Goal: Information Seeking & Learning: Find specific fact

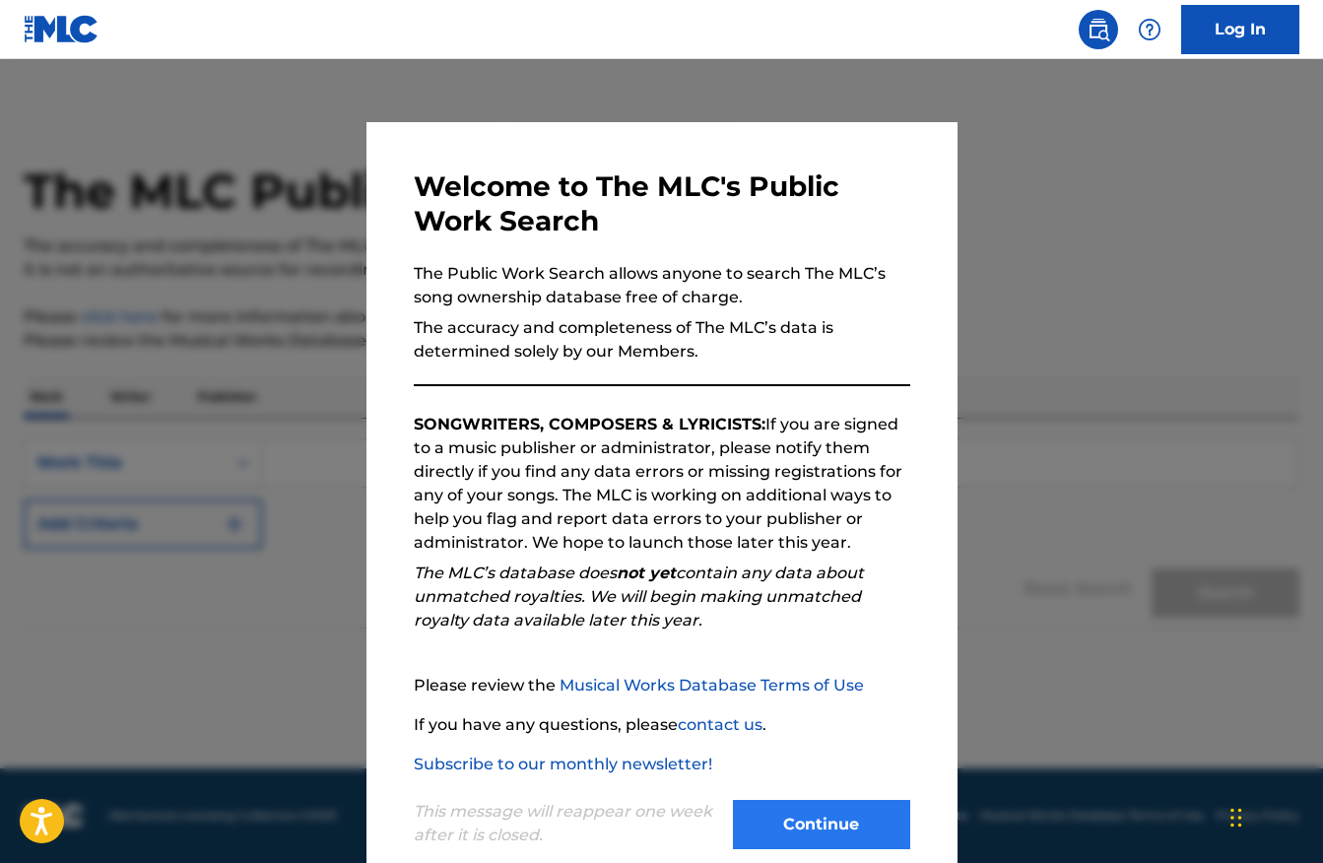
click at [893, 822] on button "Continue" at bounding box center [821, 824] width 177 height 49
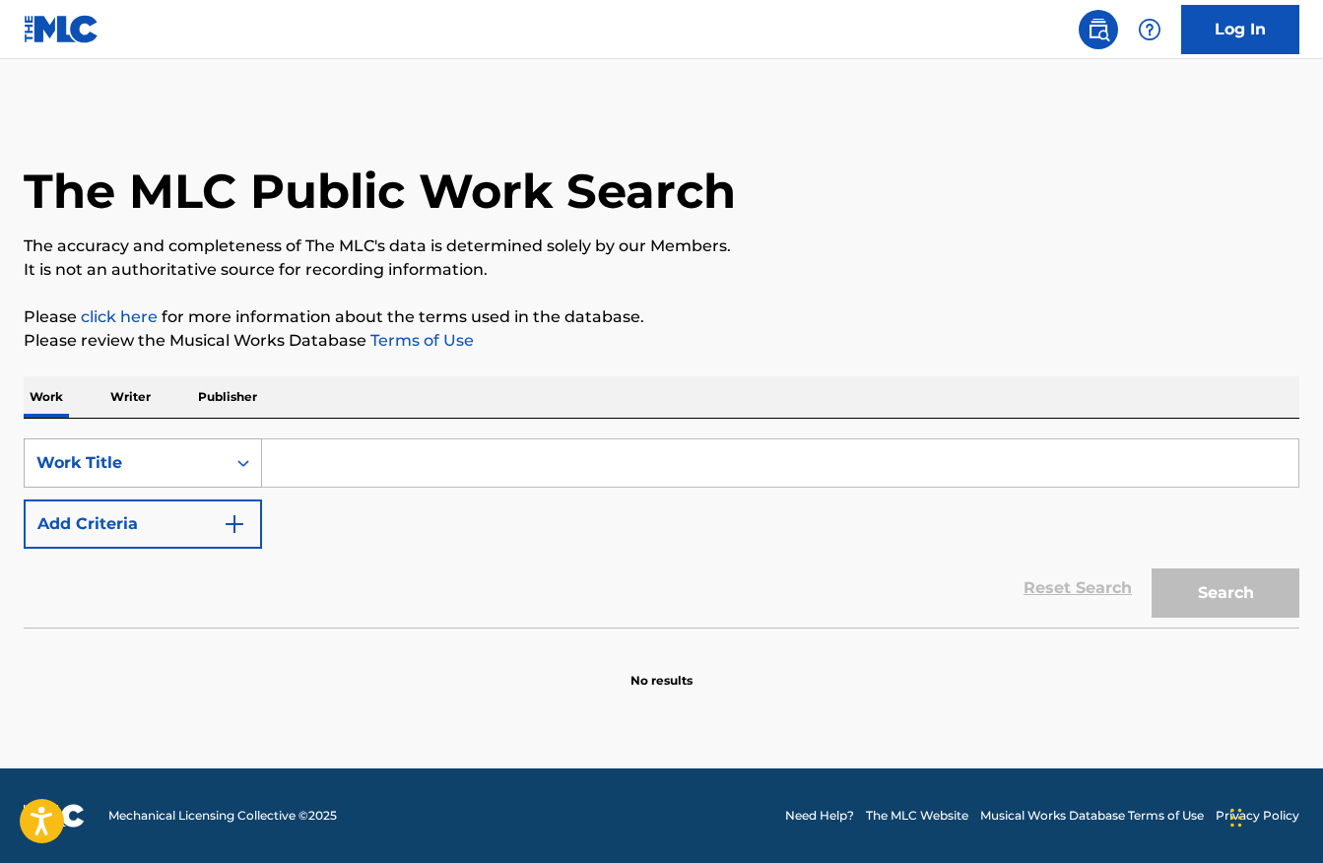
click at [177, 465] on div "Work Title" at bounding box center [124, 463] width 177 height 24
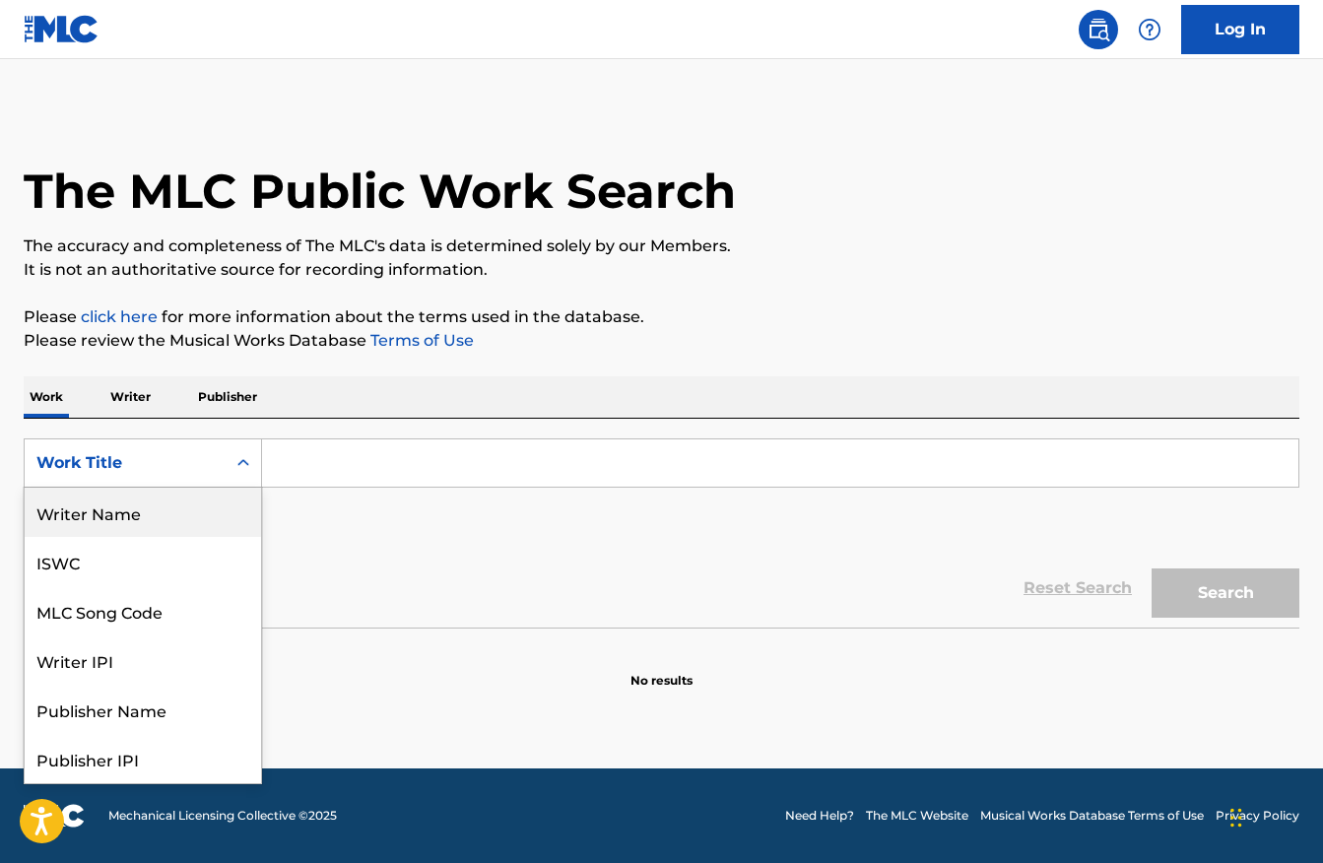
click at [169, 519] on div "Writer Name" at bounding box center [143, 512] width 236 height 49
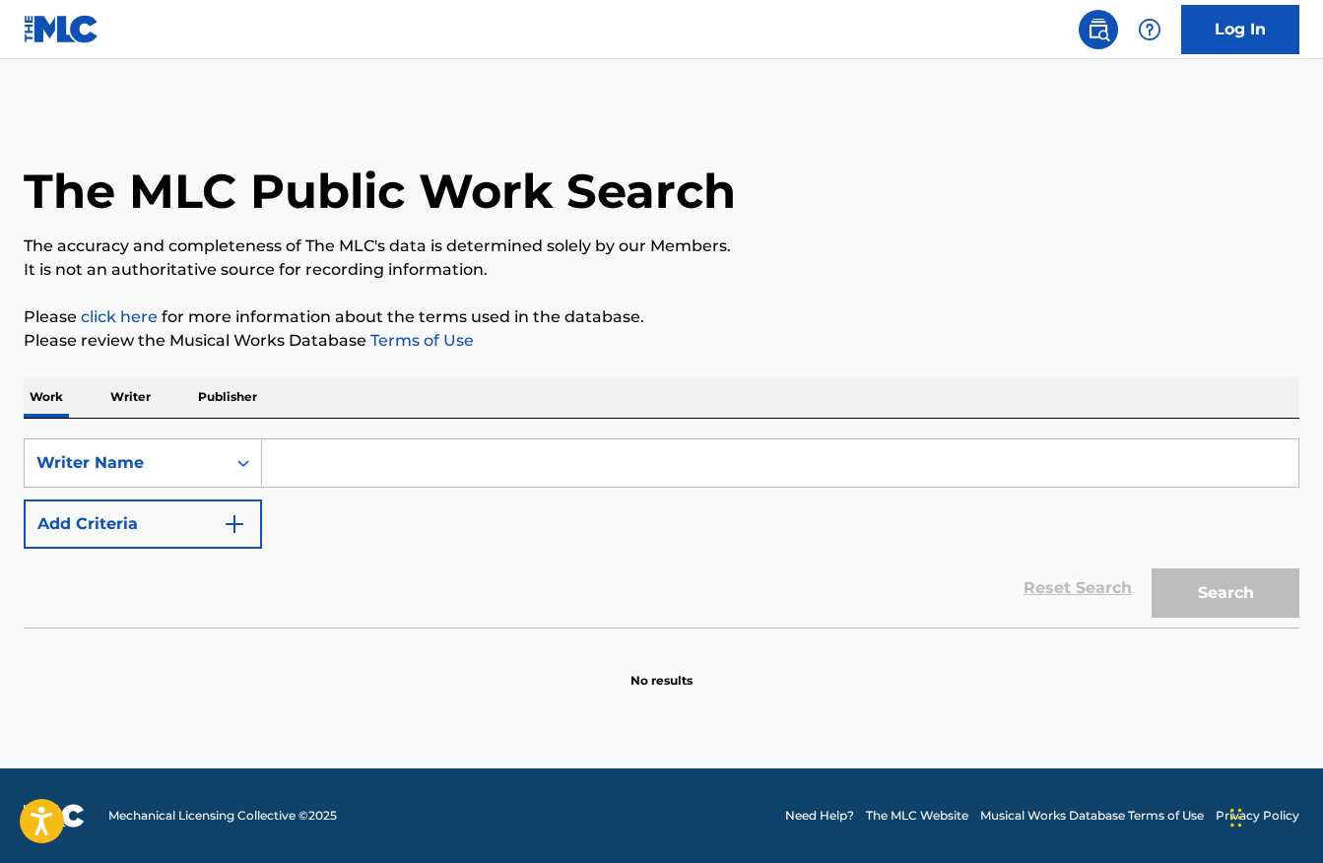
click at [322, 479] on input "Search Form" at bounding box center [780, 462] width 1036 height 47
paste input "[PERSON_NAME]"
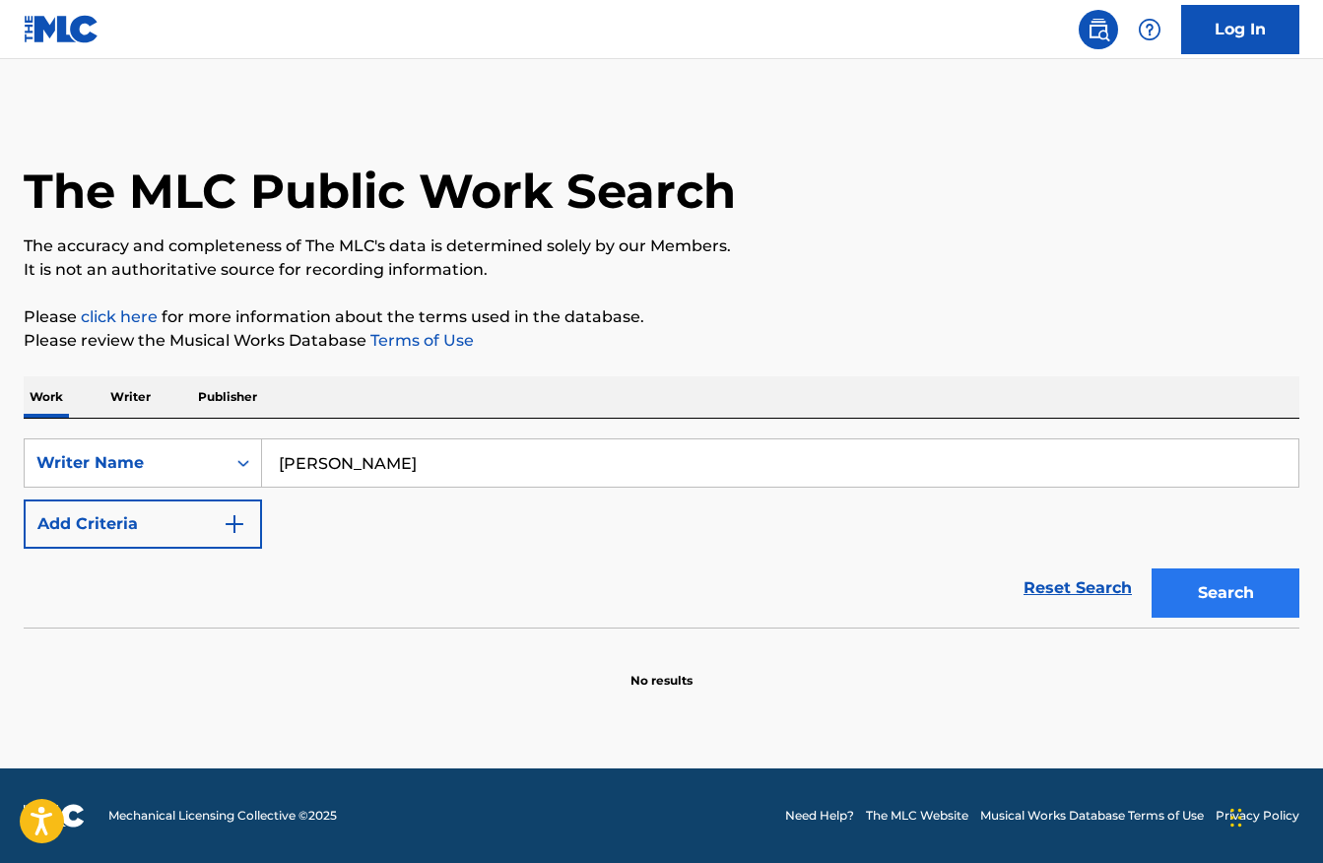
type input "[PERSON_NAME]"
click at [1205, 603] on button "Search" at bounding box center [1226, 592] width 148 height 49
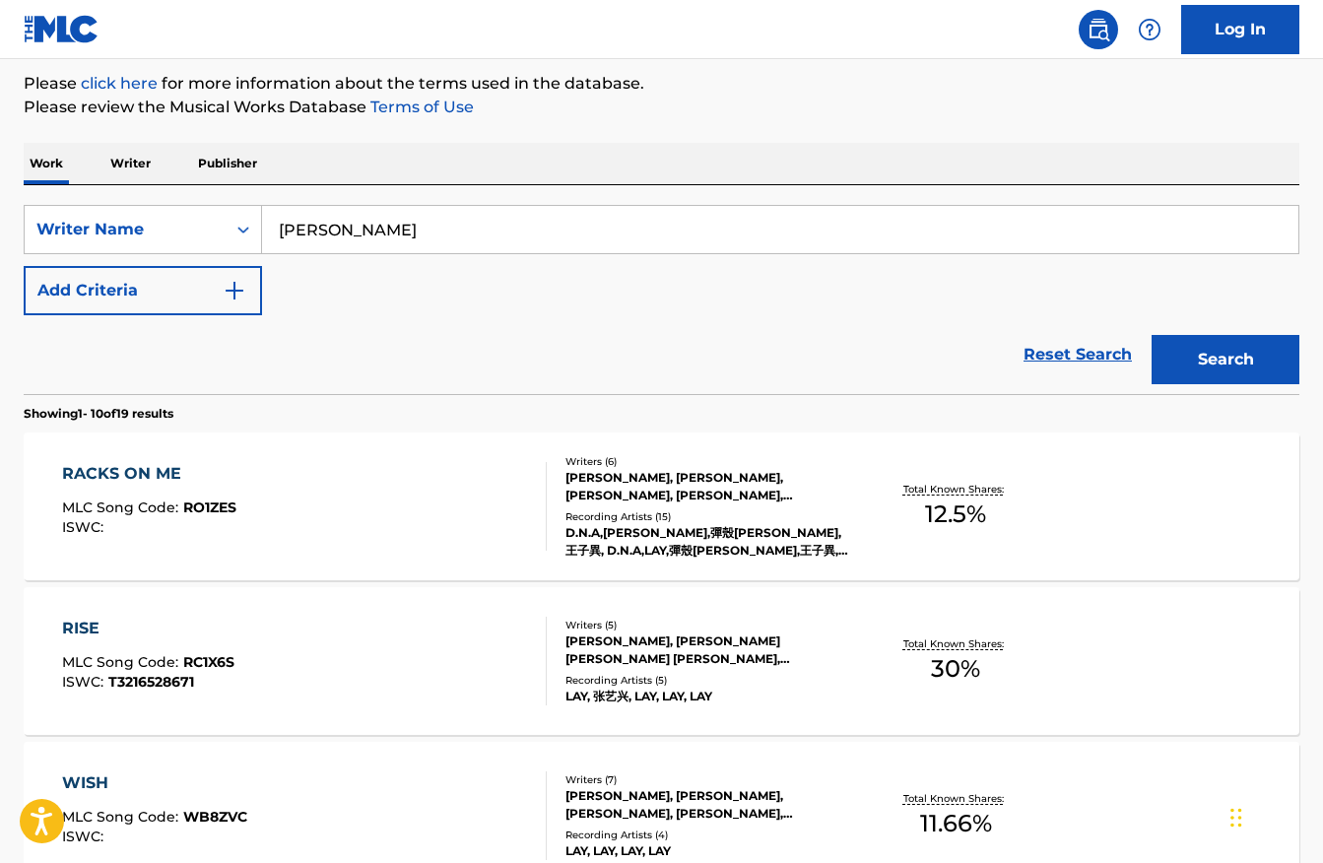
scroll to position [236, 0]
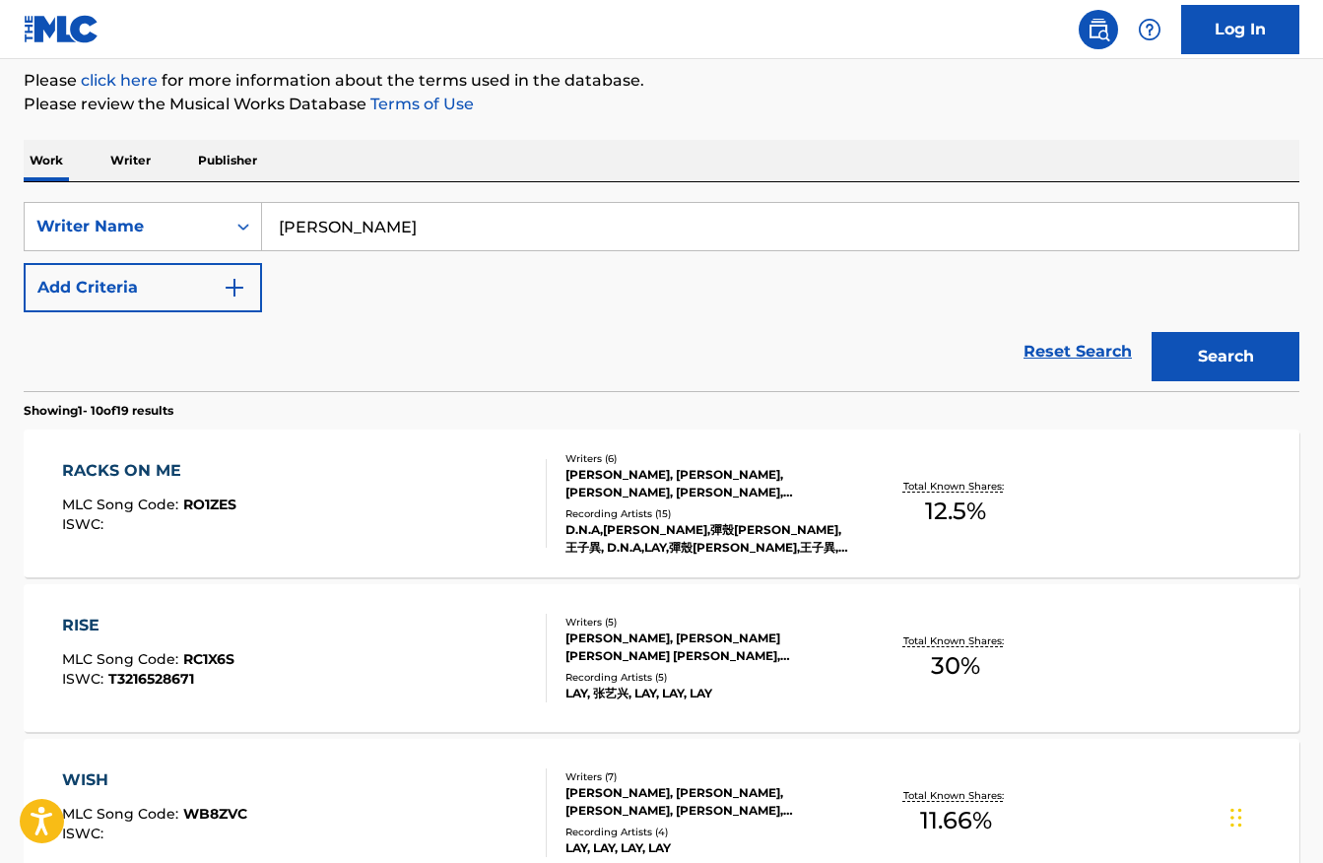
click at [225, 496] on span "RO1ZES" at bounding box center [209, 504] width 53 height 18
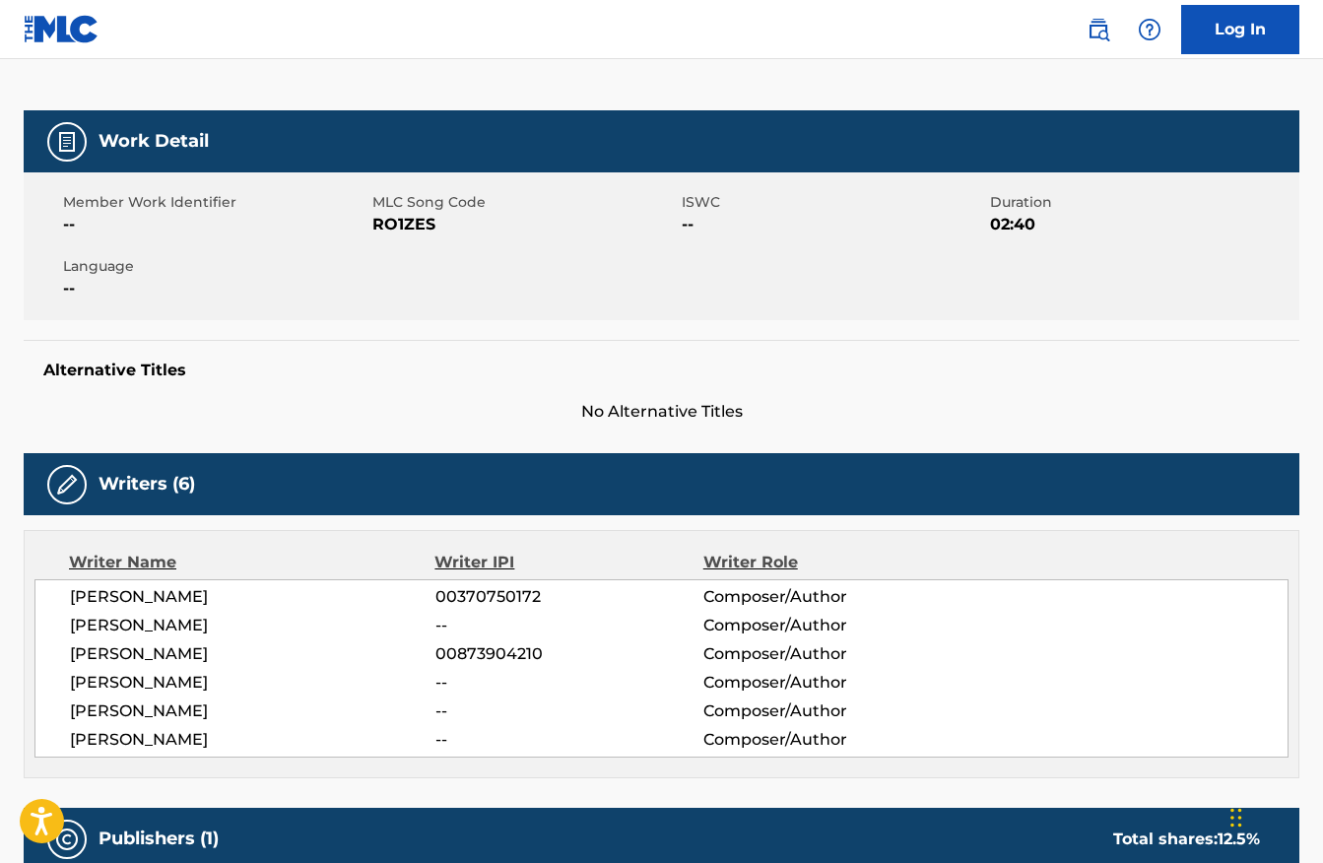
scroll to position [240, 0]
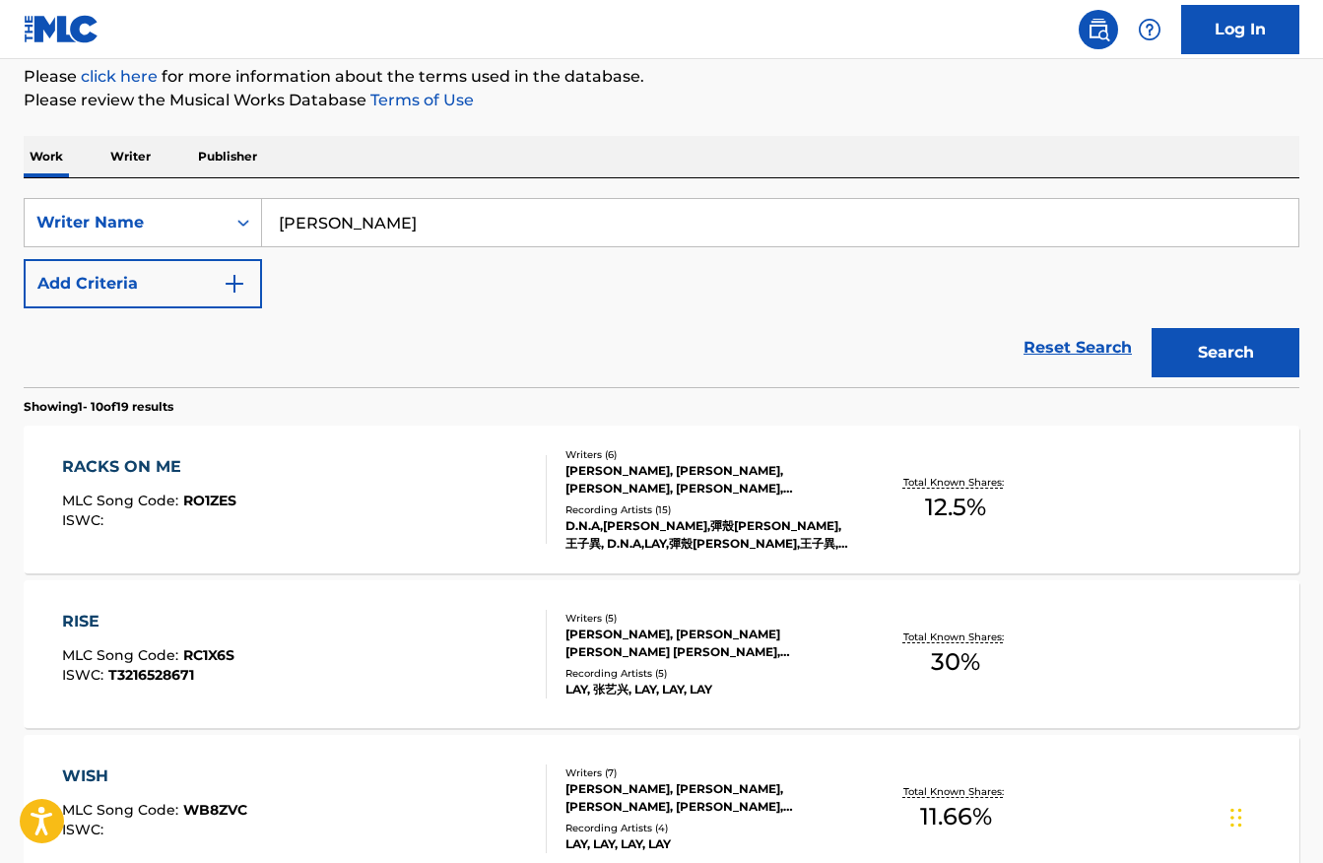
scroll to position [236, 0]
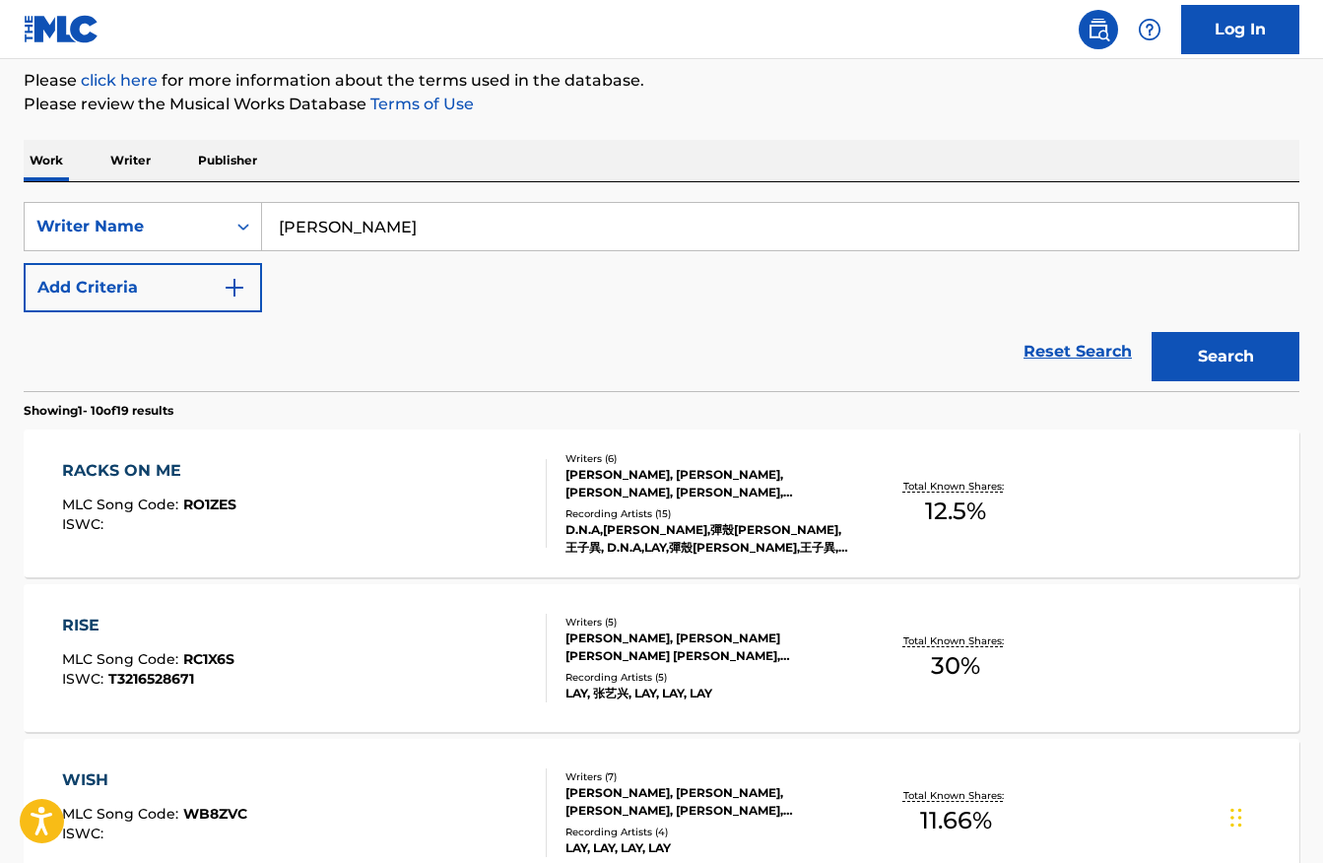
click at [170, 628] on div "RISE" at bounding box center [148, 626] width 172 height 24
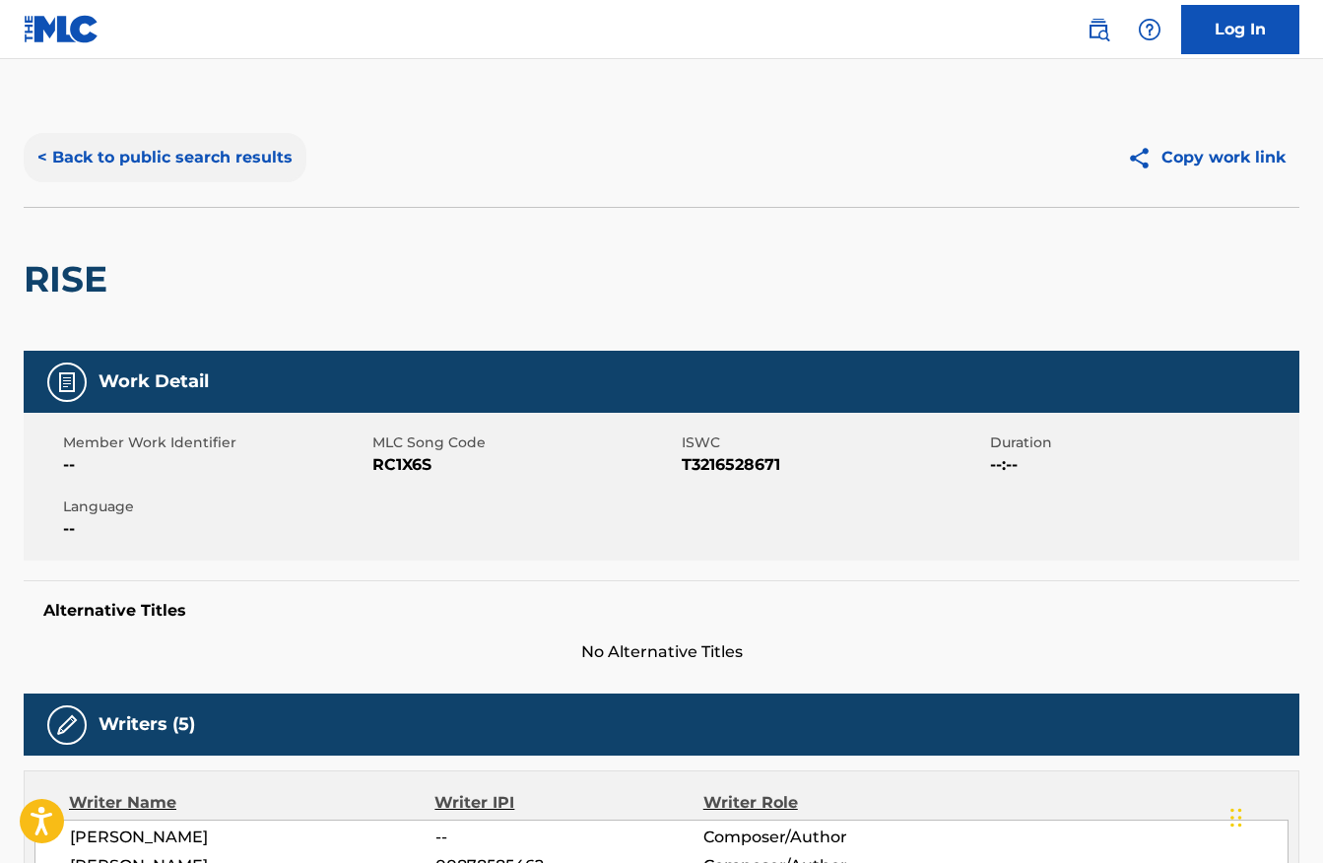
click at [165, 160] on button "< Back to public search results" at bounding box center [165, 157] width 283 height 49
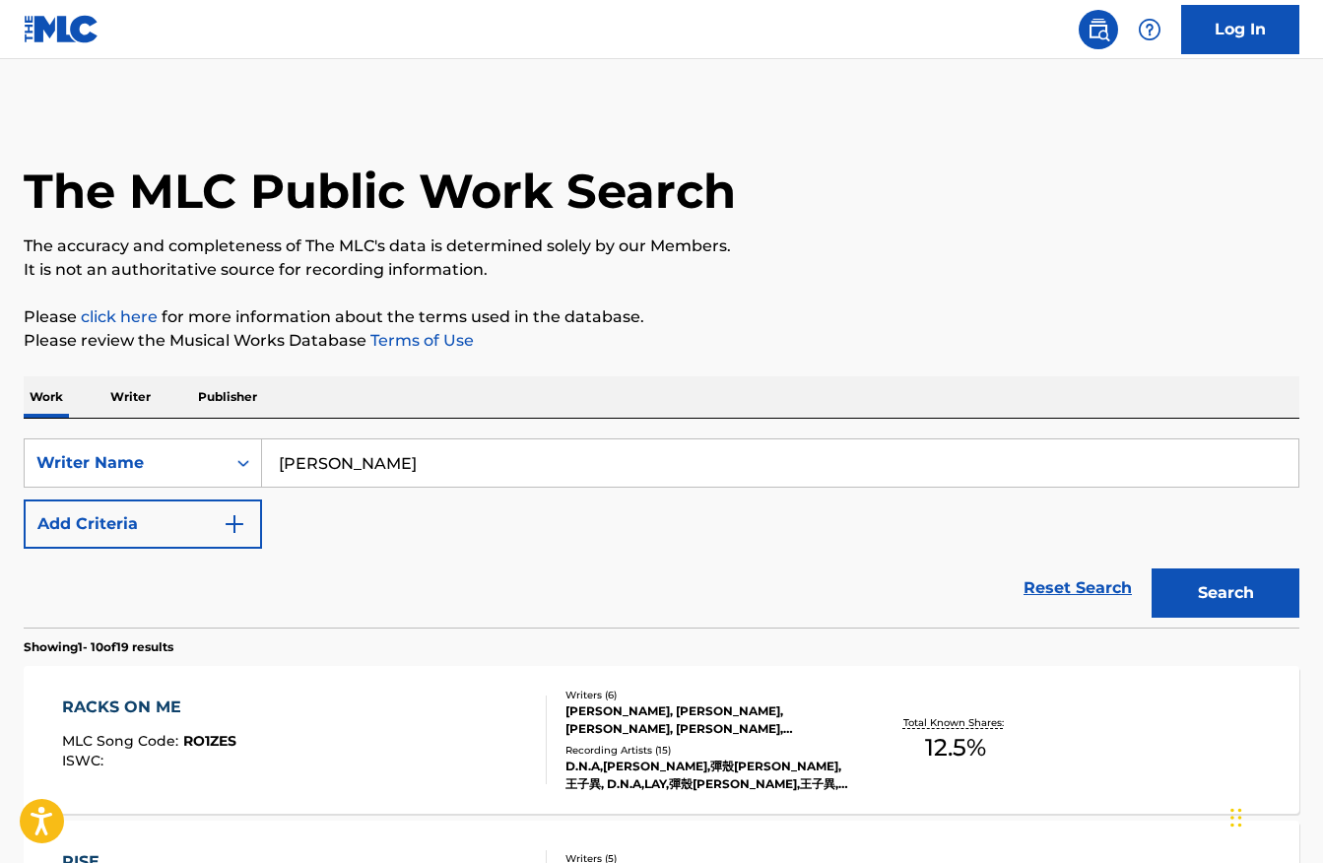
scroll to position [236, 0]
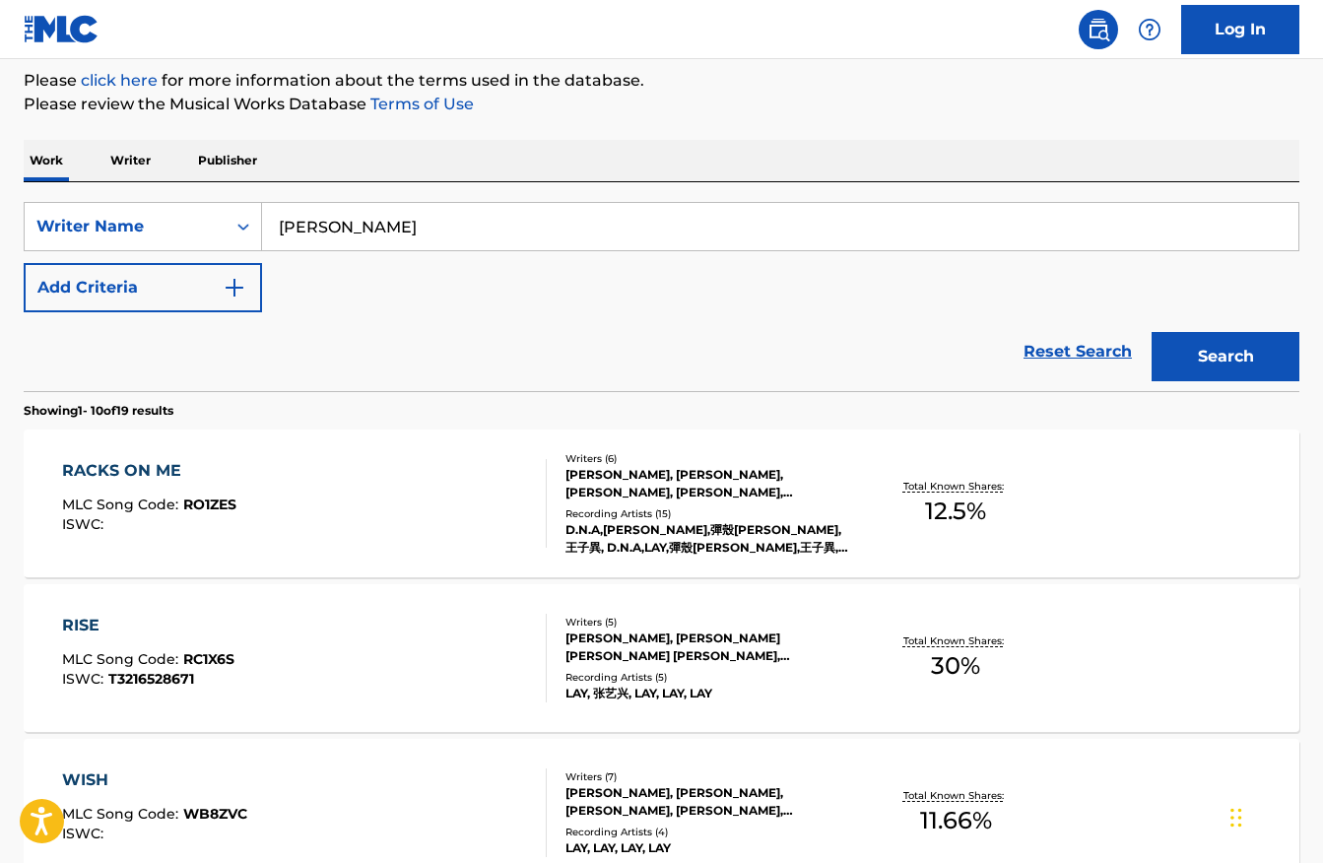
click at [211, 197] on div "SearchWithCriteria32a58fc3-76b5-4e86-87e9-30f49e0cbe35 Writer Name [PERSON_NAME…" at bounding box center [662, 286] width 1276 height 209
click at [205, 220] on div "Writer Name" at bounding box center [124, 227] width 177 height 24
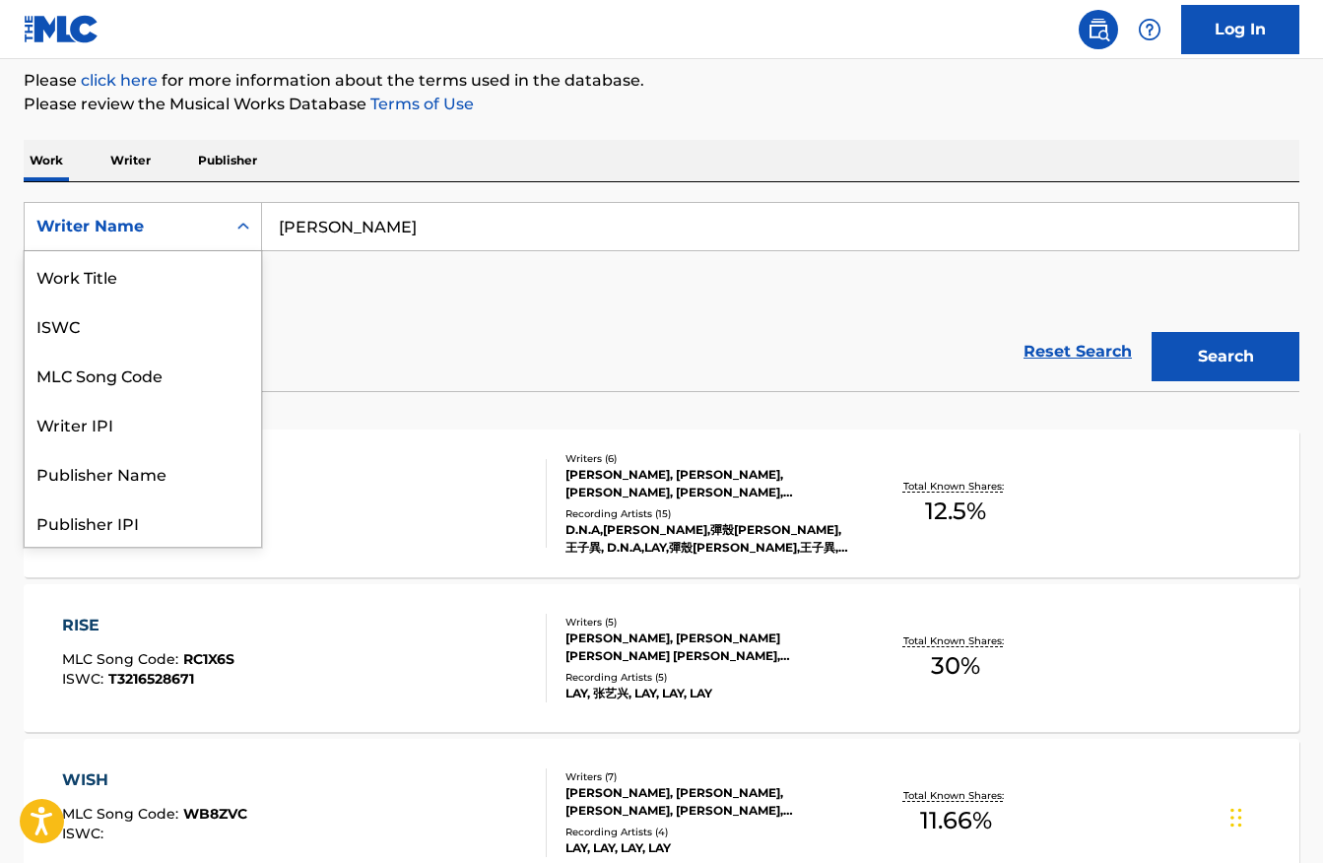
scroll to position [99, 0]
click at [200, 380] on div "Publisher Name" at bounding box center [143, 374] width 236 height 49
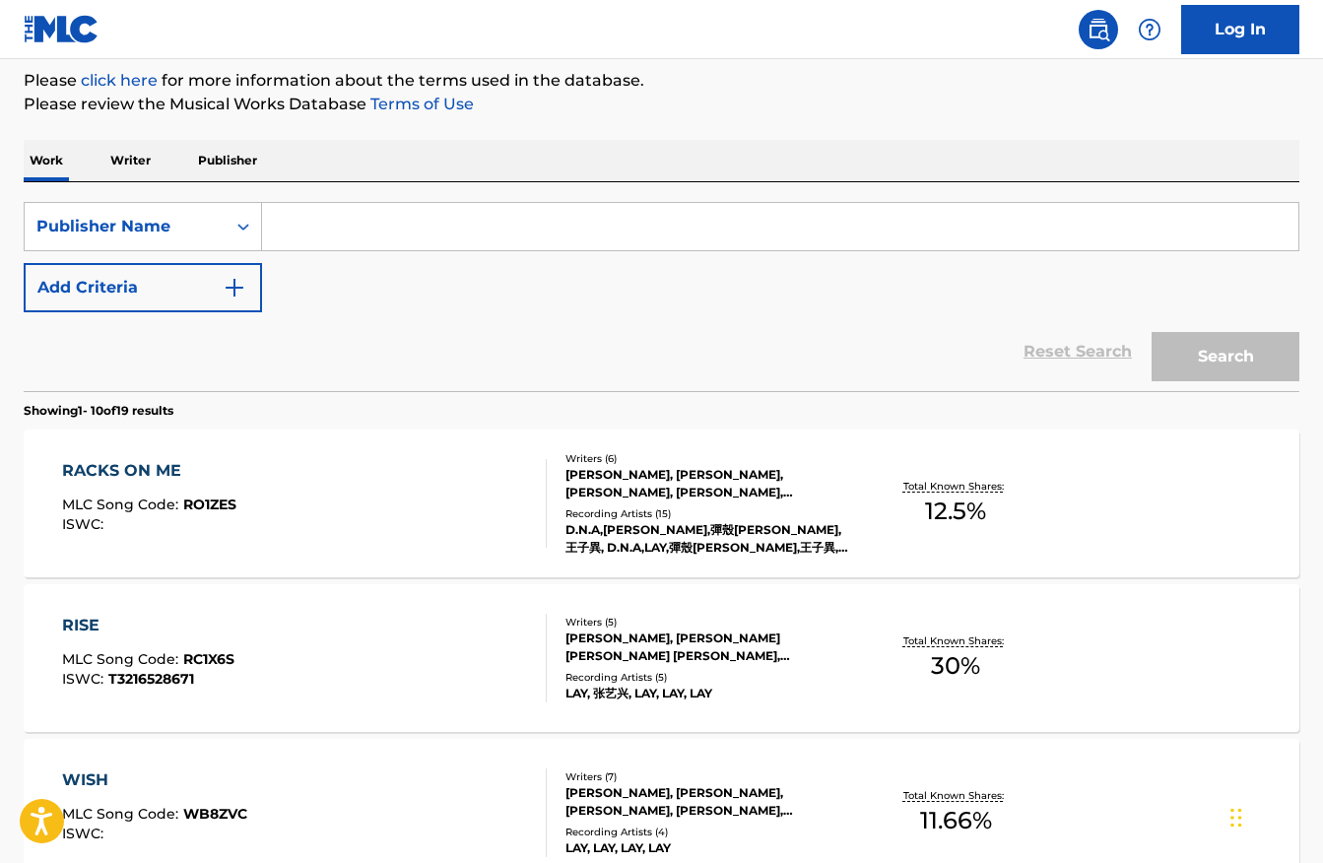
click at [394, 230] on input "Search Form" at bounding box center [780, 226] width 1036 height 47
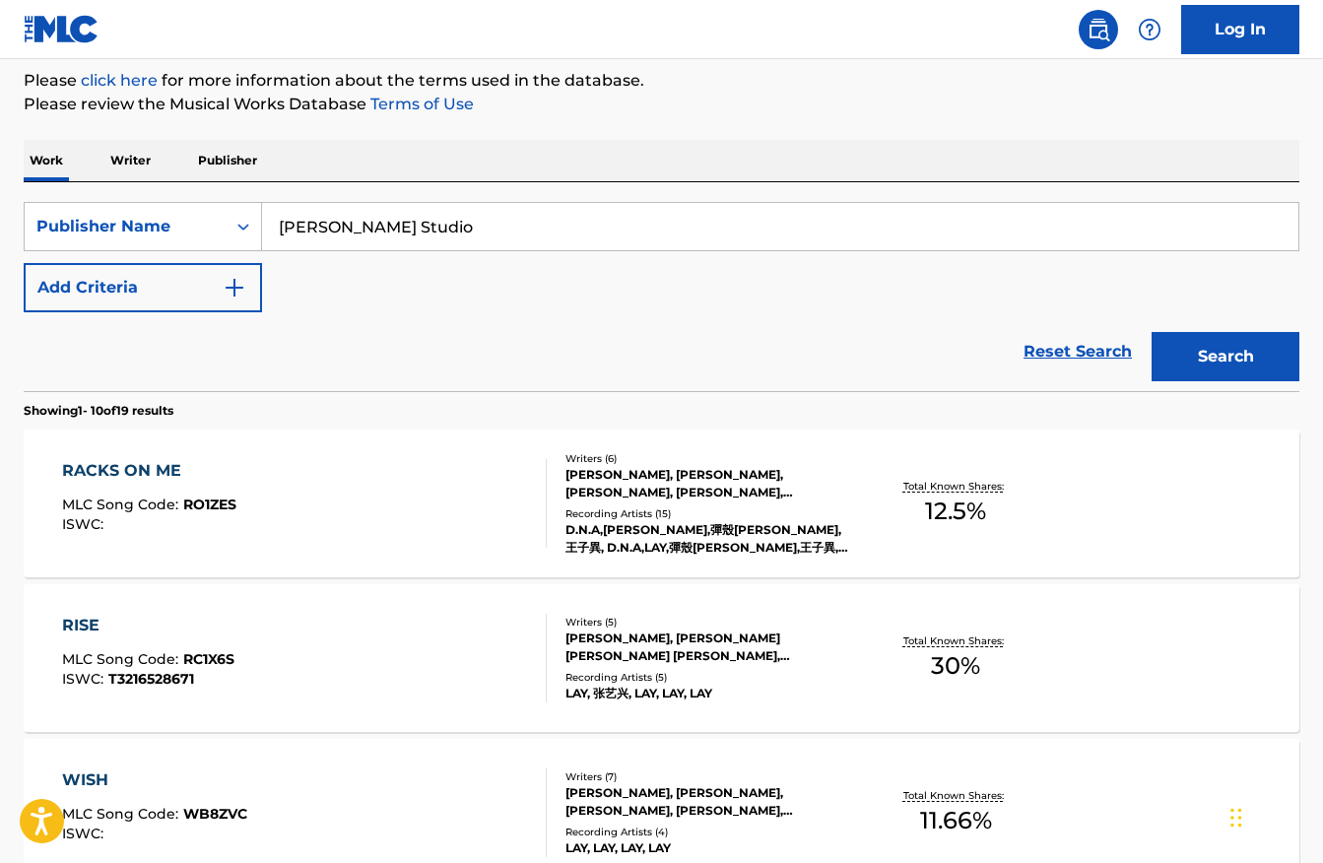
type input "[PERSON_NAME] Studio"
click at [1225, 357] on button "Search" at bounding box center [1226, 356] width 148 height 49
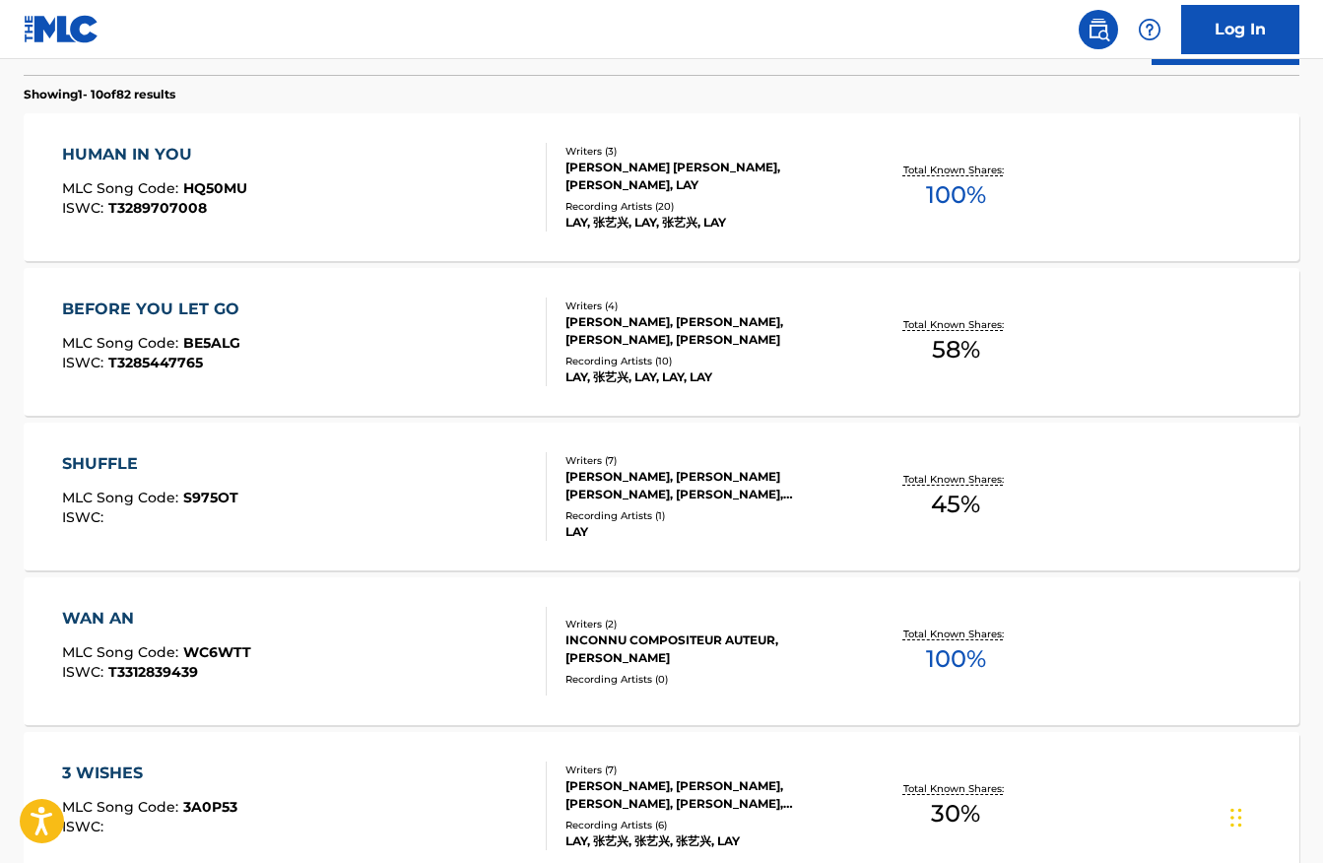
scroll to position [86, 0]
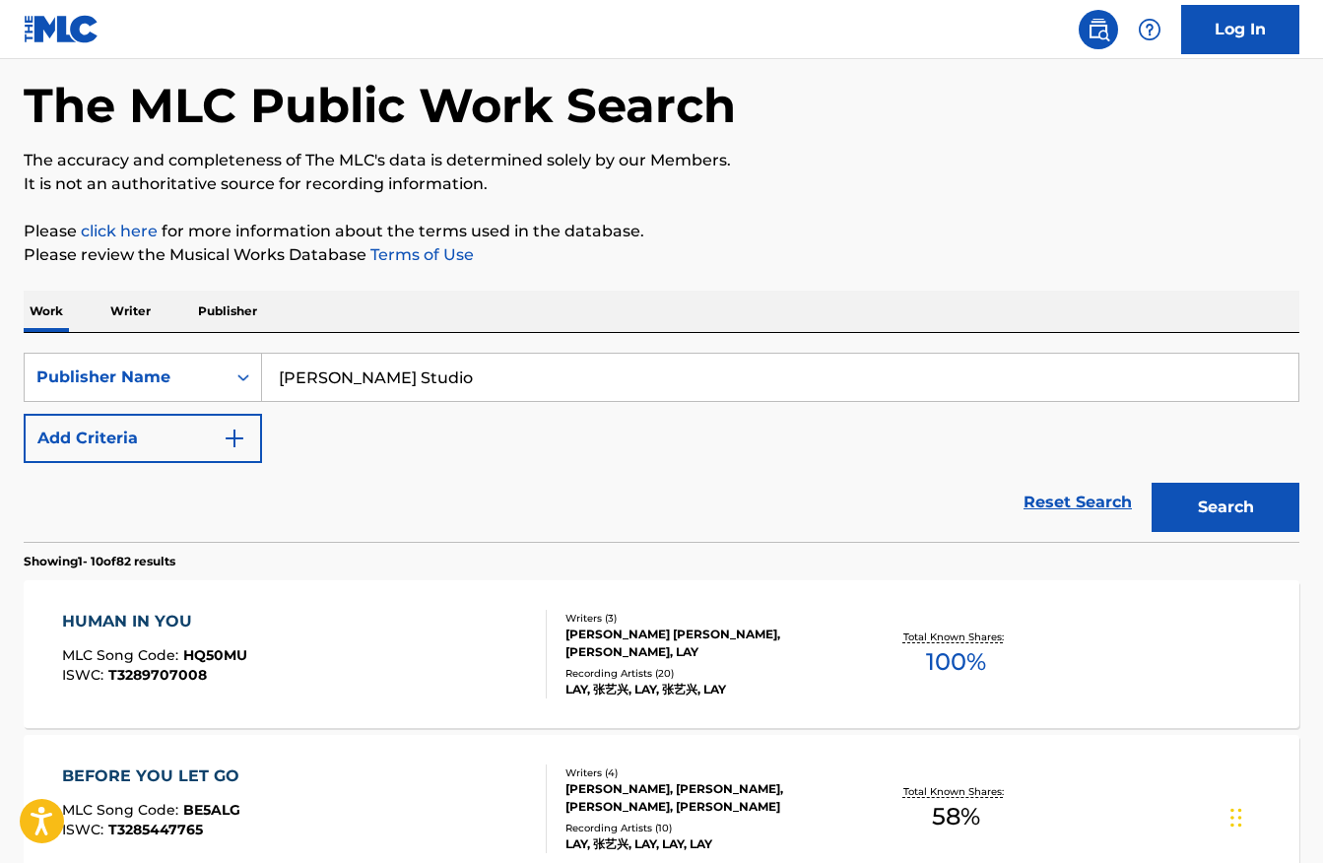
click at [211, 634] on div "HUMAN IN YOU MLC Song Code : HQ50MU ISWC : T3289707008" at bounding box center [154, 654] width 185 height 89
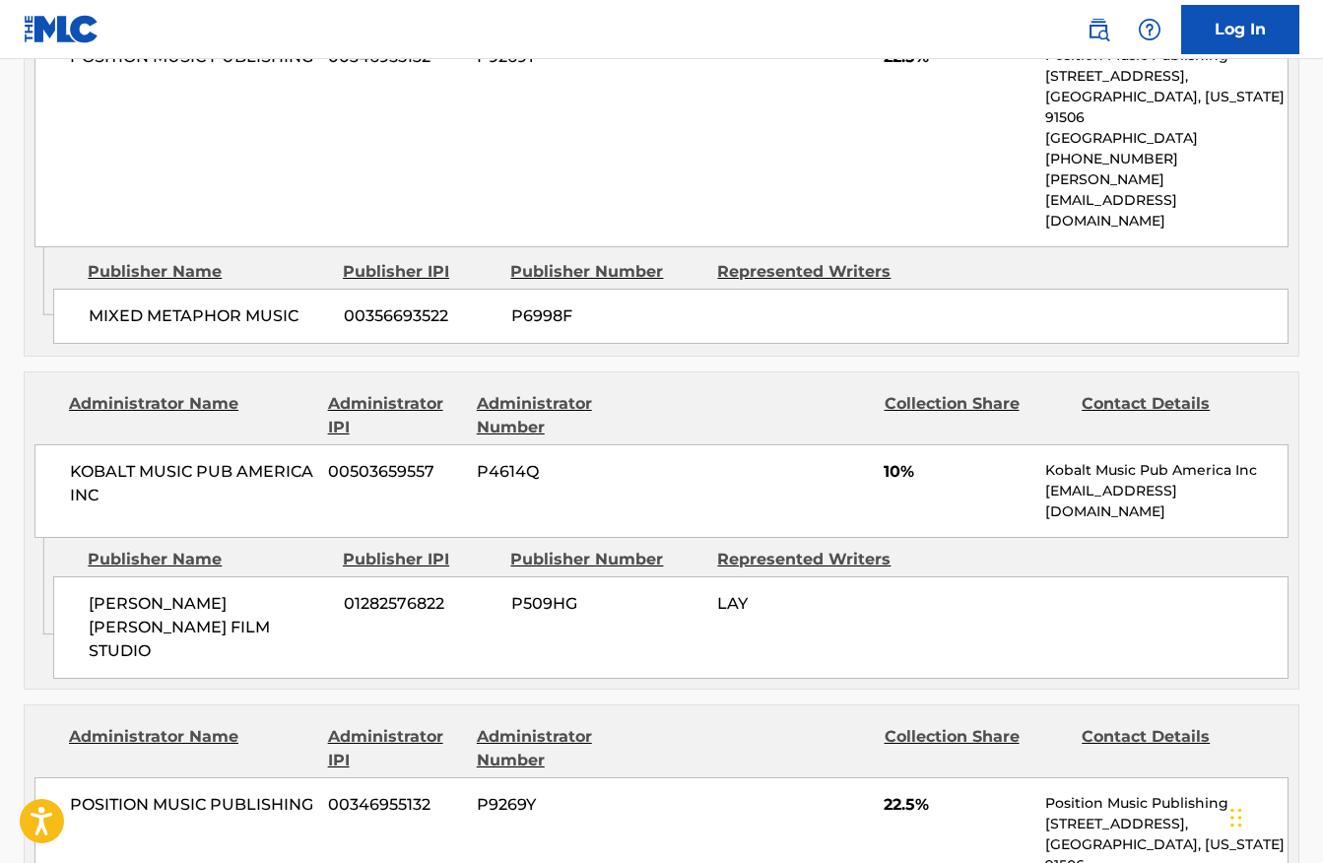
scroll to position [1037, 0]
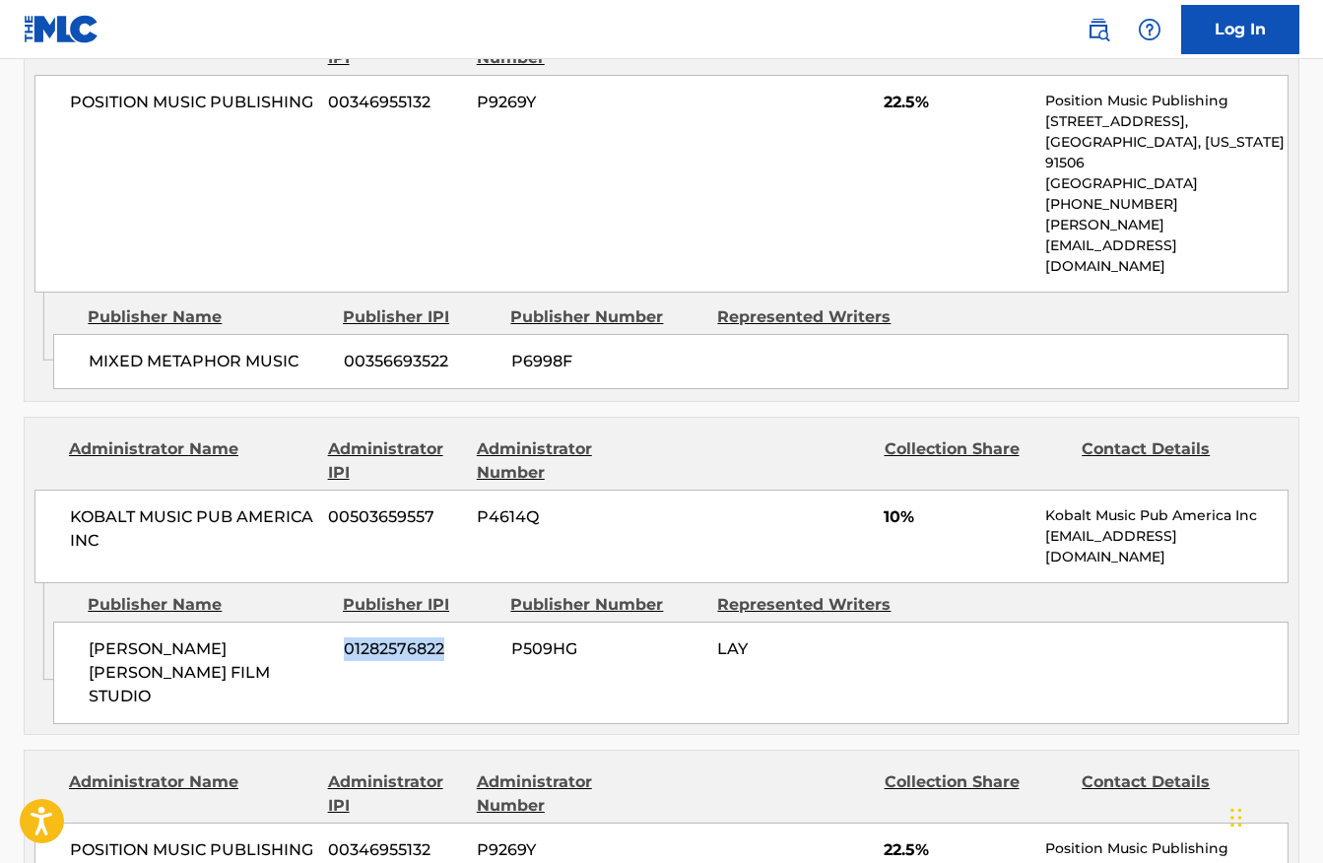
drag, startPoint x: 347, startPoint y: 583, endPoint x: 458, endPoint y: 583, distance: 111.3
click at [458, 637] on span "01282576822" at bounding box center [420, 649] width 153 height 24
copy span "01282576822"
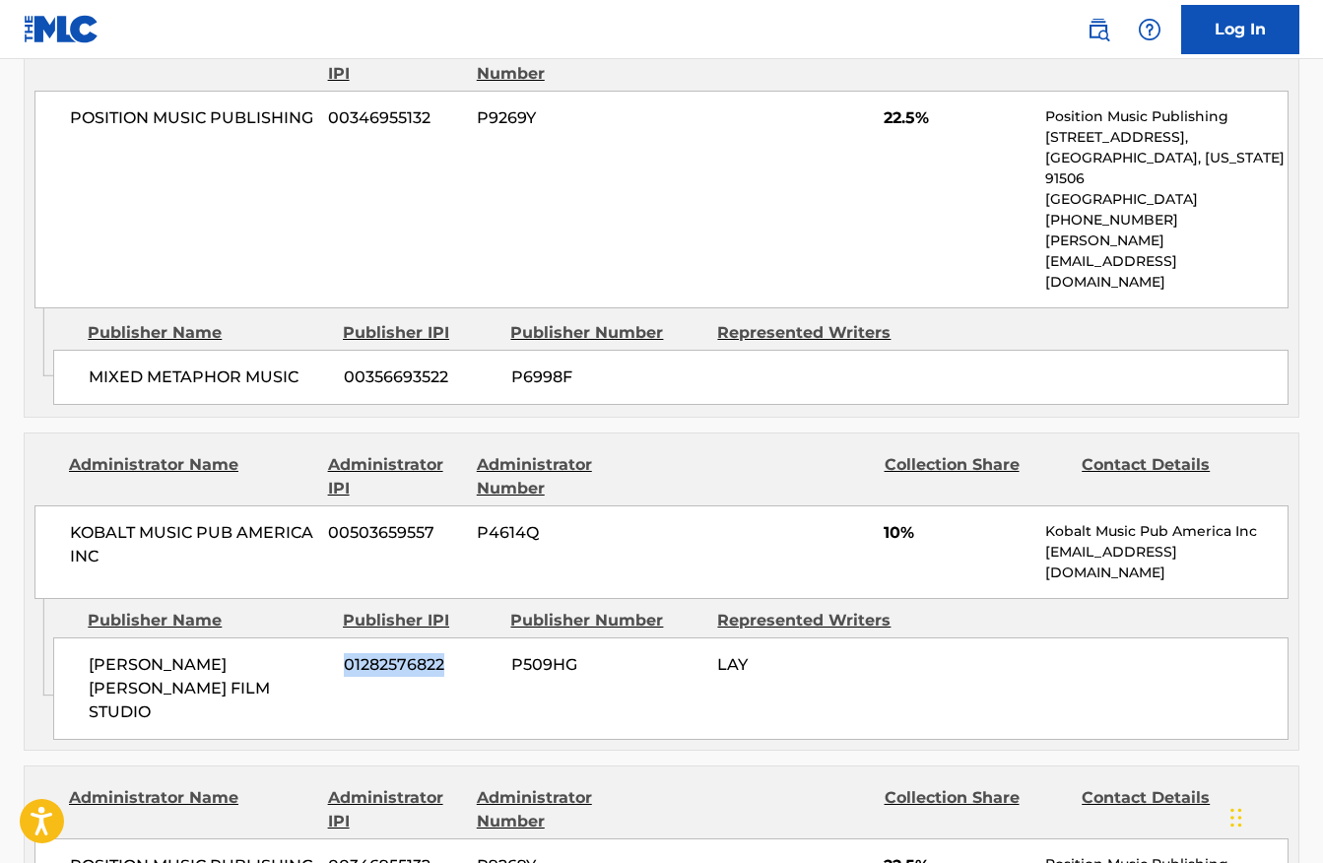
scroll to position [1018, 0]
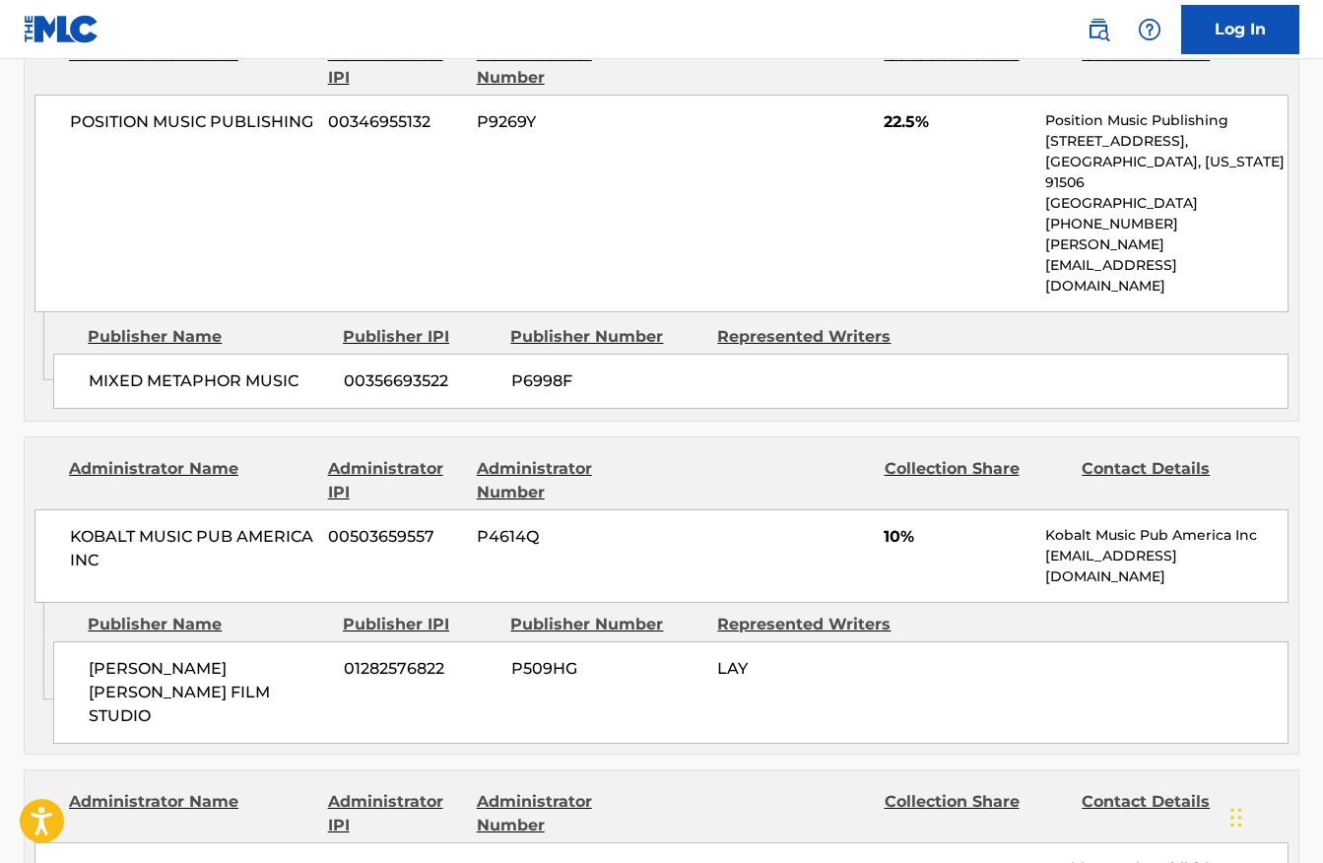
click at [604, 641] on div "[PERSON_NAME] [PERSON_NAME] FILM STUDIO 01282576822 P509HG LAY" at bounding box center [670, 692] width 1235 height 102
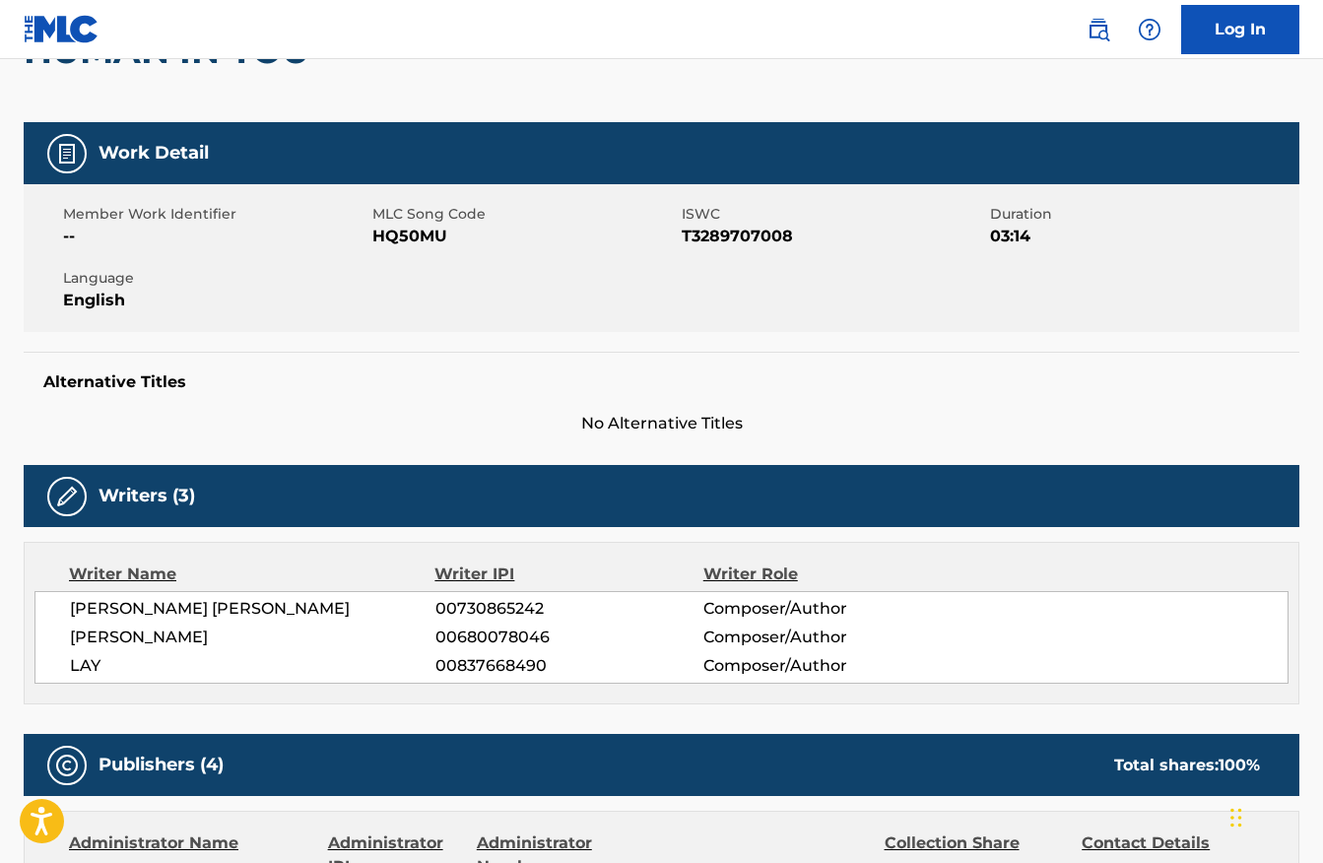
scroll to position [229, 0]
drag, startPoint x: 565, startPoint y: 667, endPoint x: 434, endPoint y: 665, distance: 131.0
click at [435, 665] on span "00837668490" at bounding box center [569, 666] width 268 height 24
copy span "00837668490"
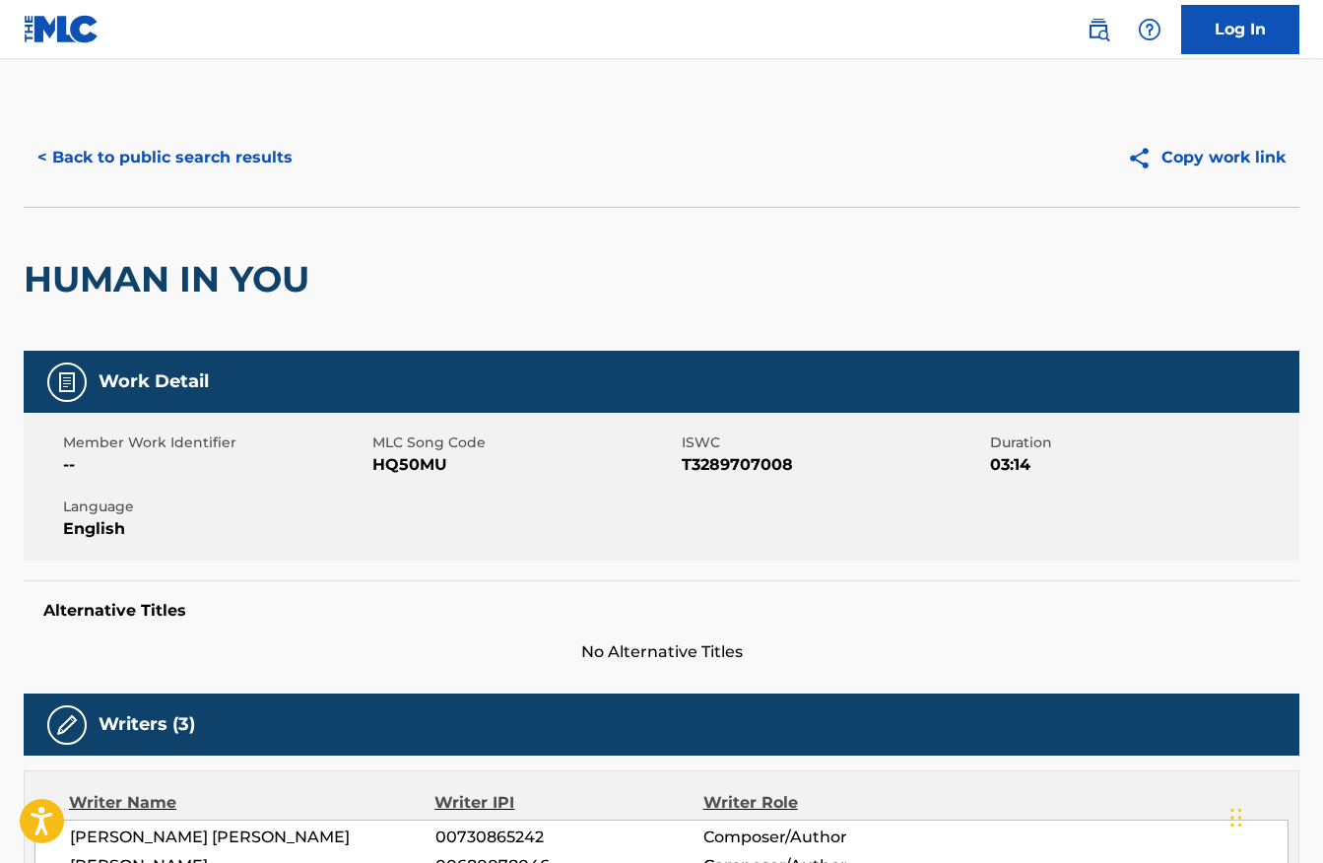
scroll to position [0, 0]
